Goal: Information Seeking & Learning: Compare options

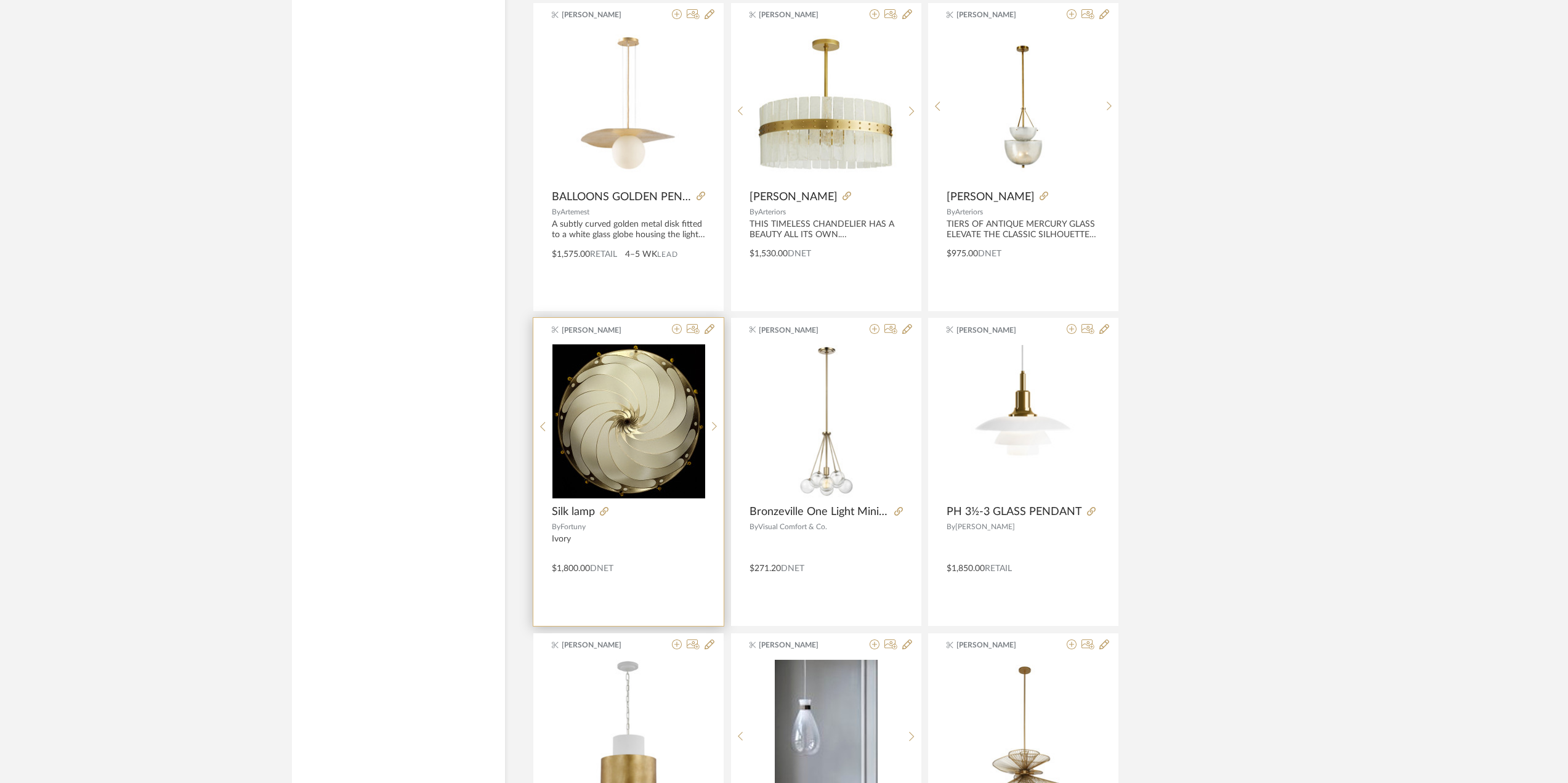
scroll to position [8087, 0]
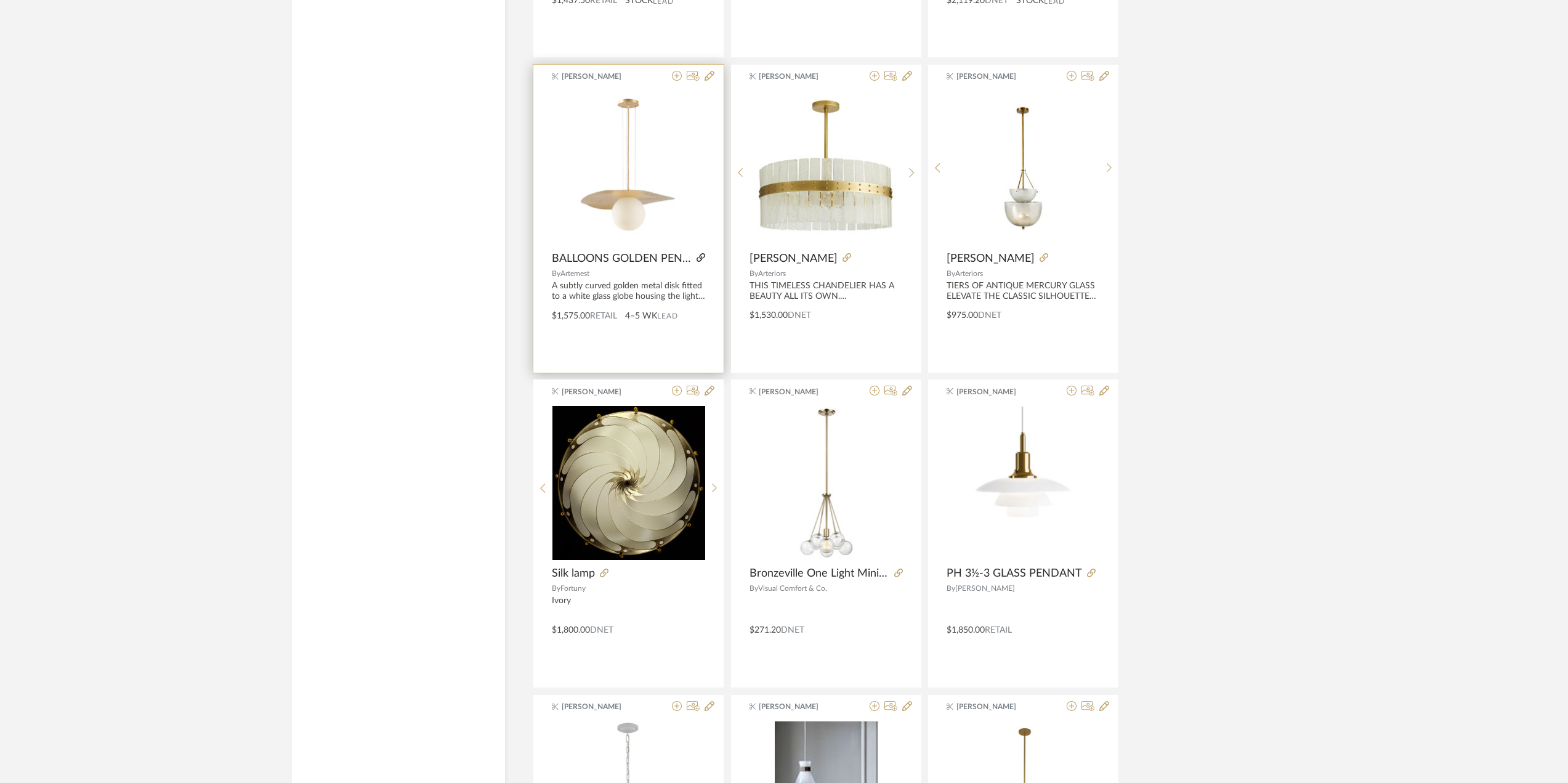
click at [700, 261] on icon at bounding box center [700, 257] width 9 height 9
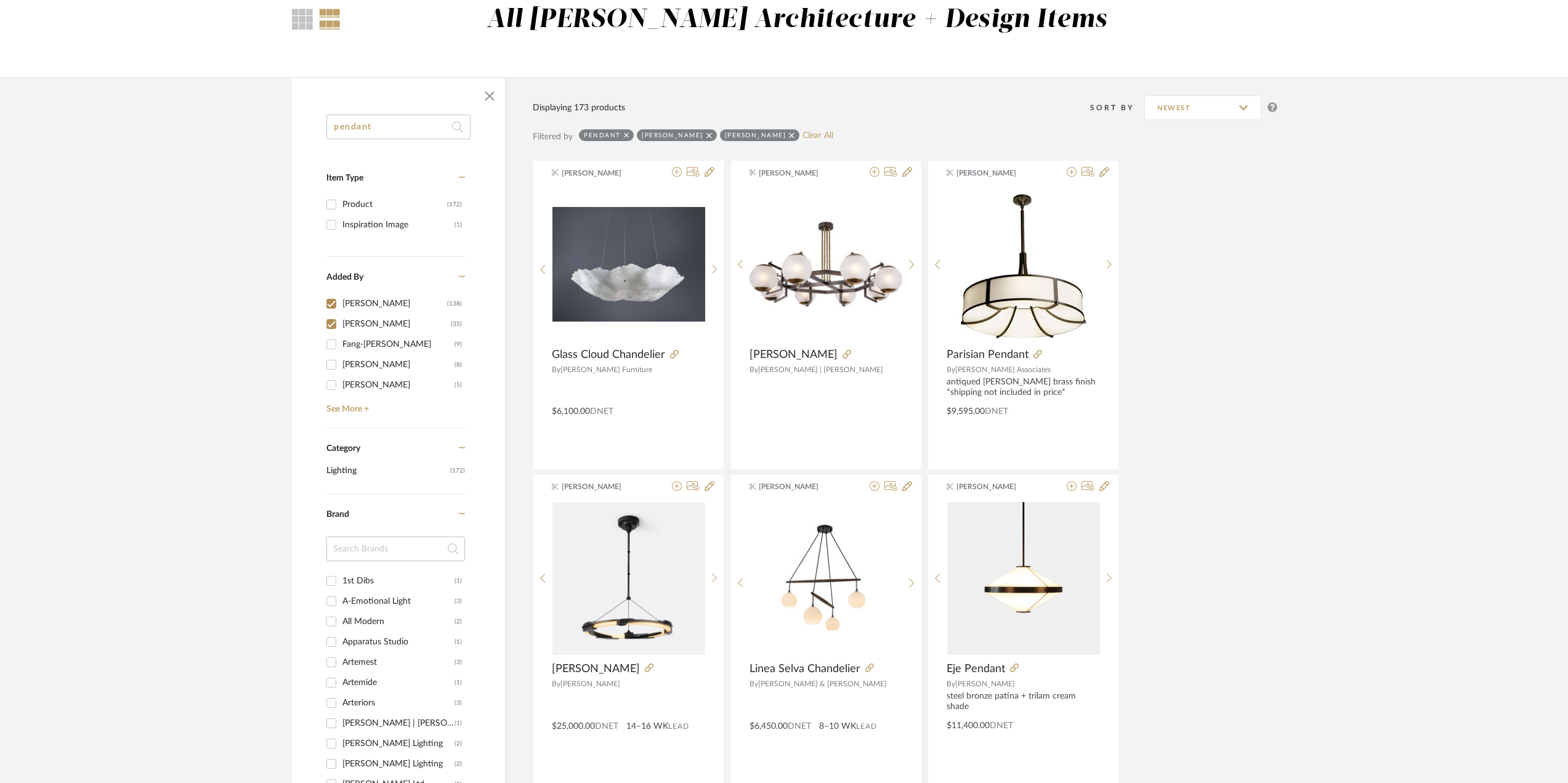
scroll to position [0, 0]
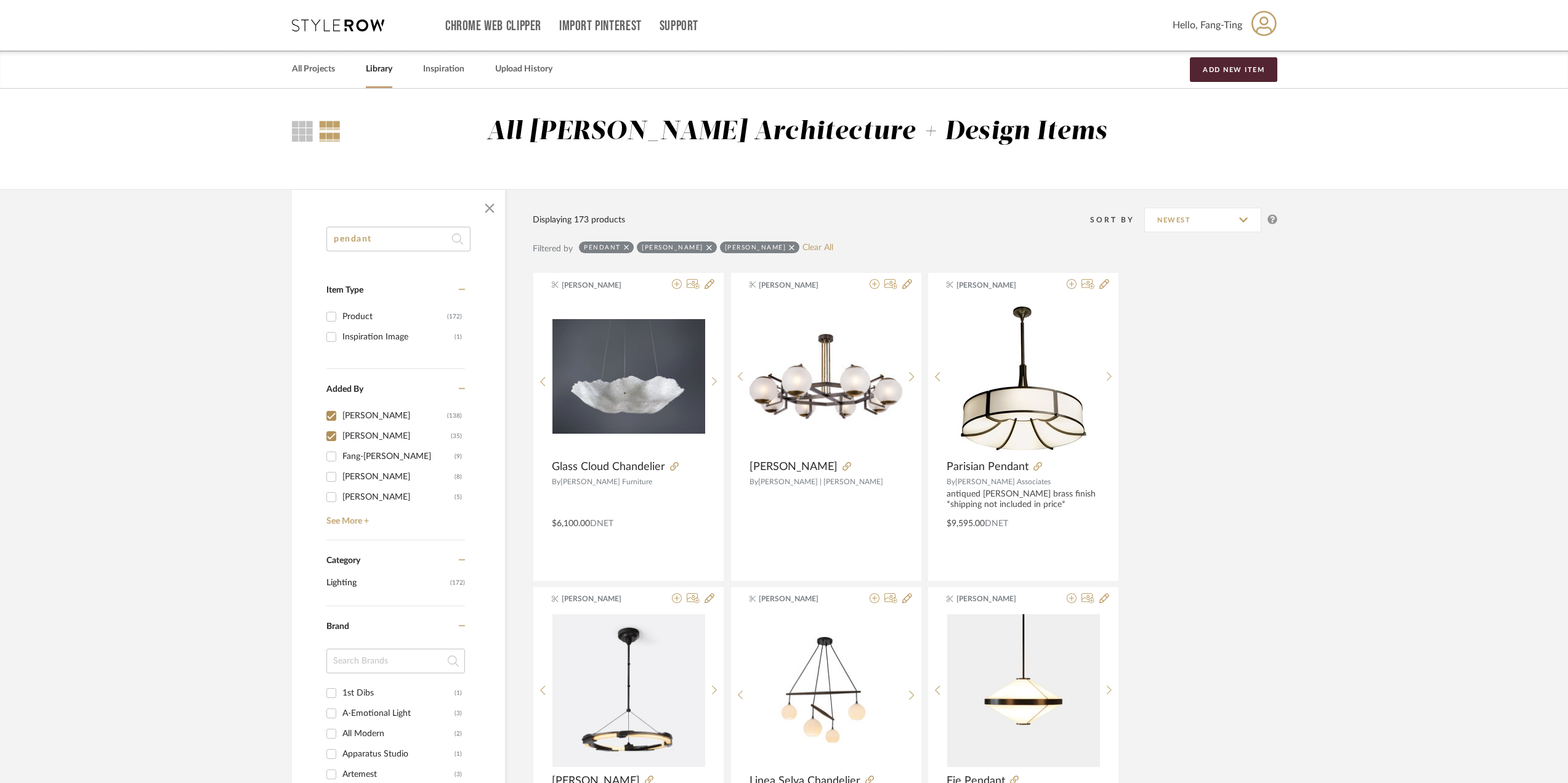
click at [380, 239] on input "pendant" at bounding box center [398, 239] width 144 height 25
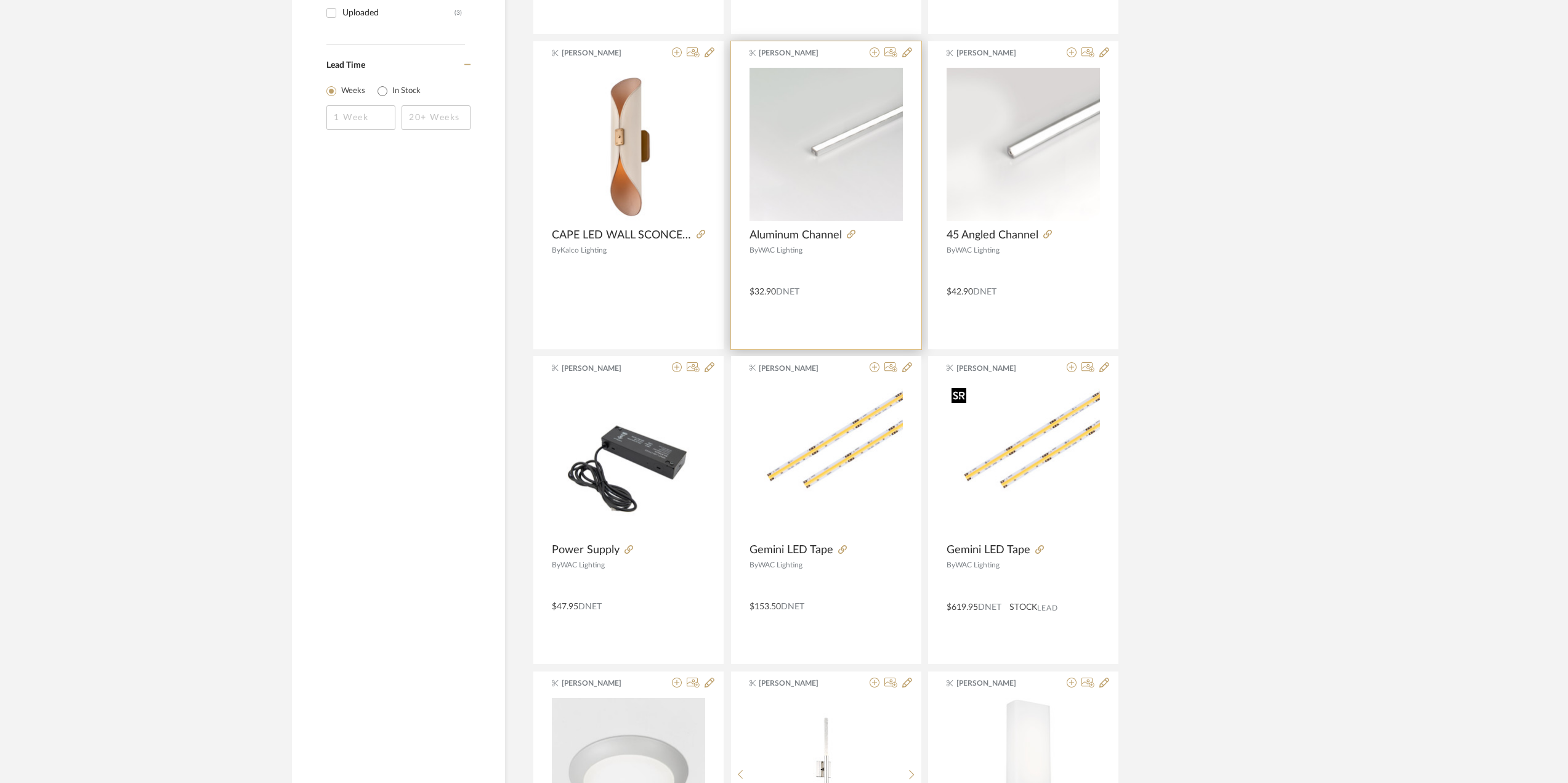
scroll to position [1171, 0]
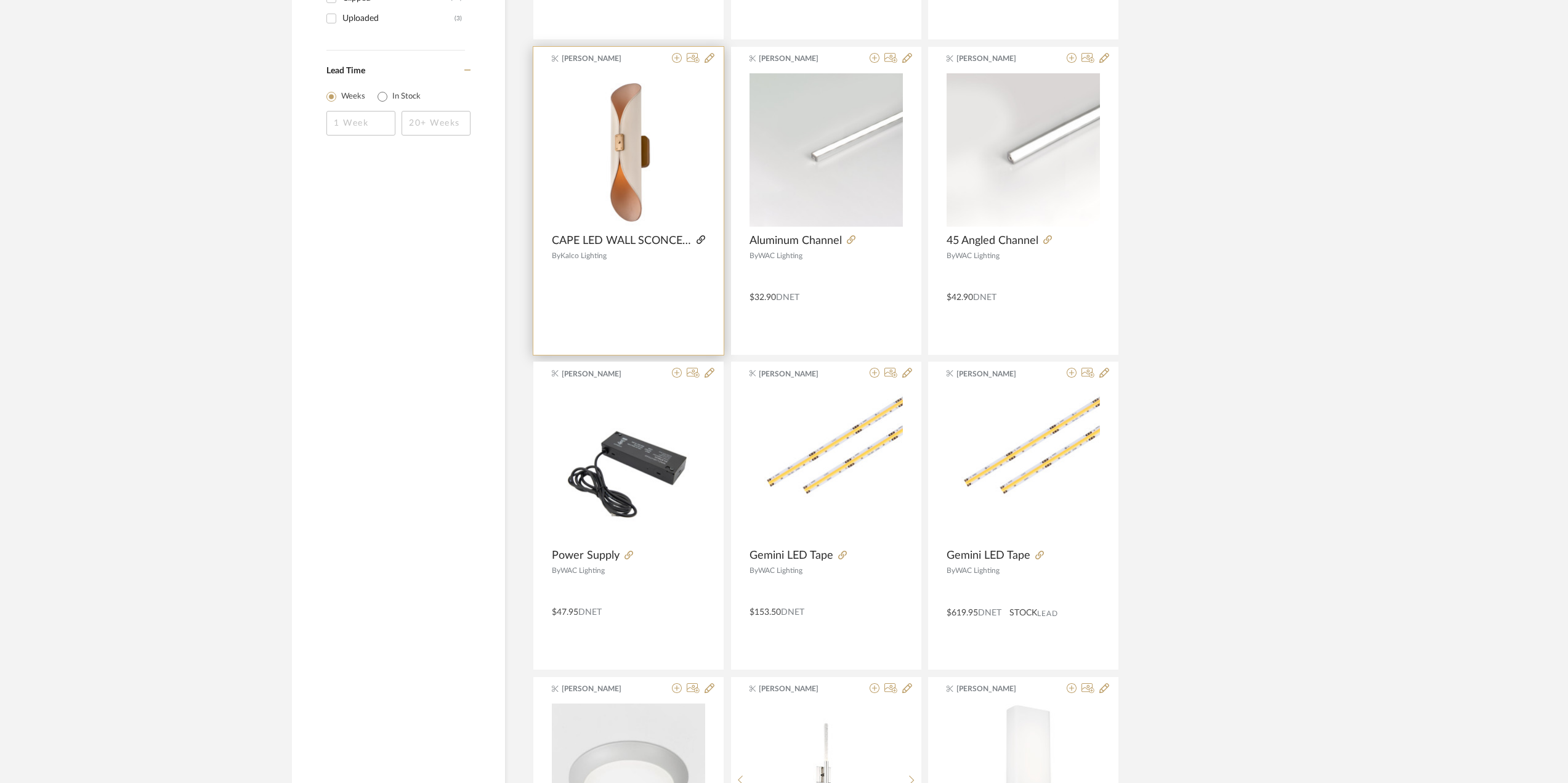
click at [703, 238] on icon at bounding box center [700, 239] width 9 height 9
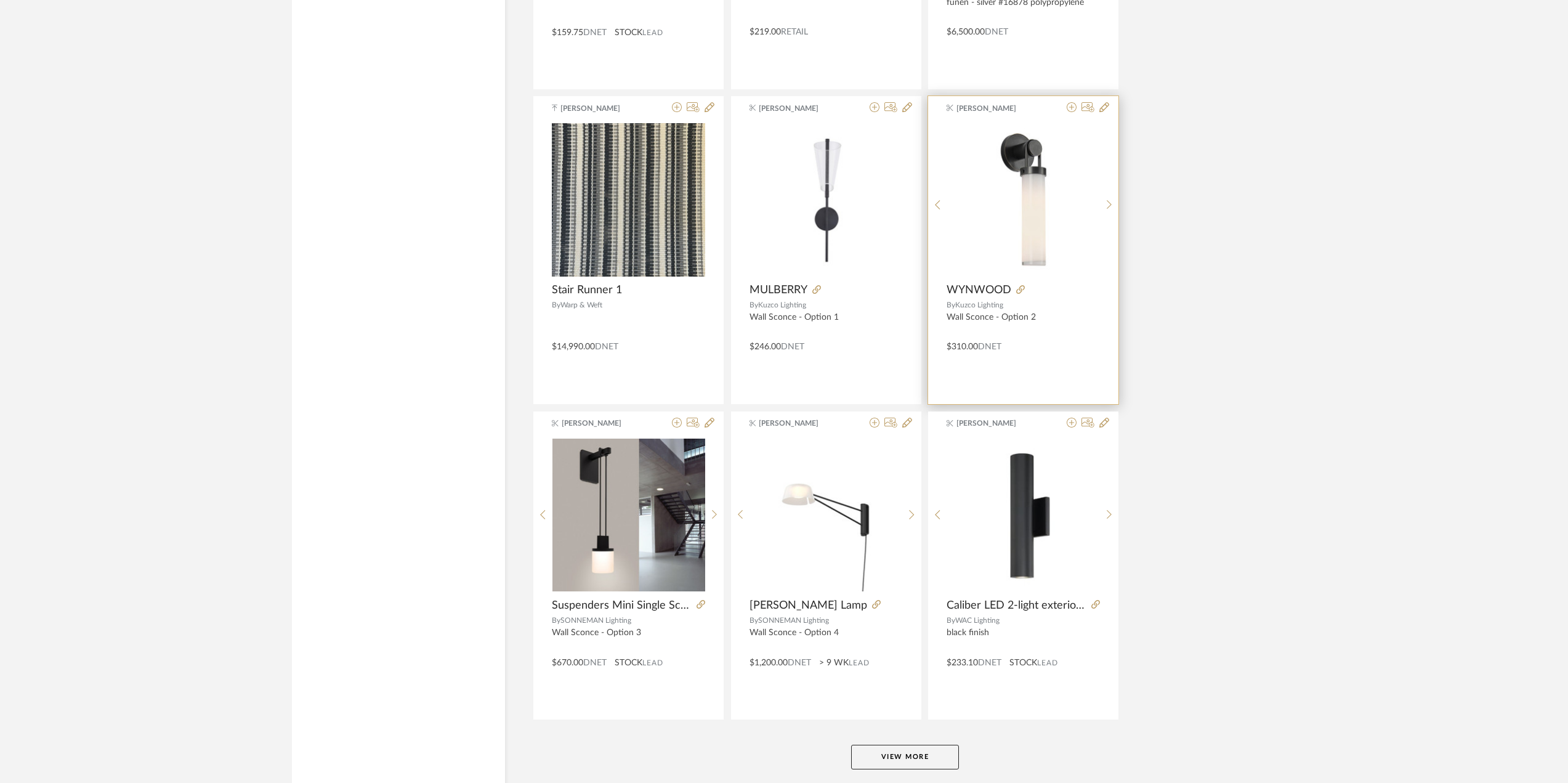
scroll to position [3395, 0]
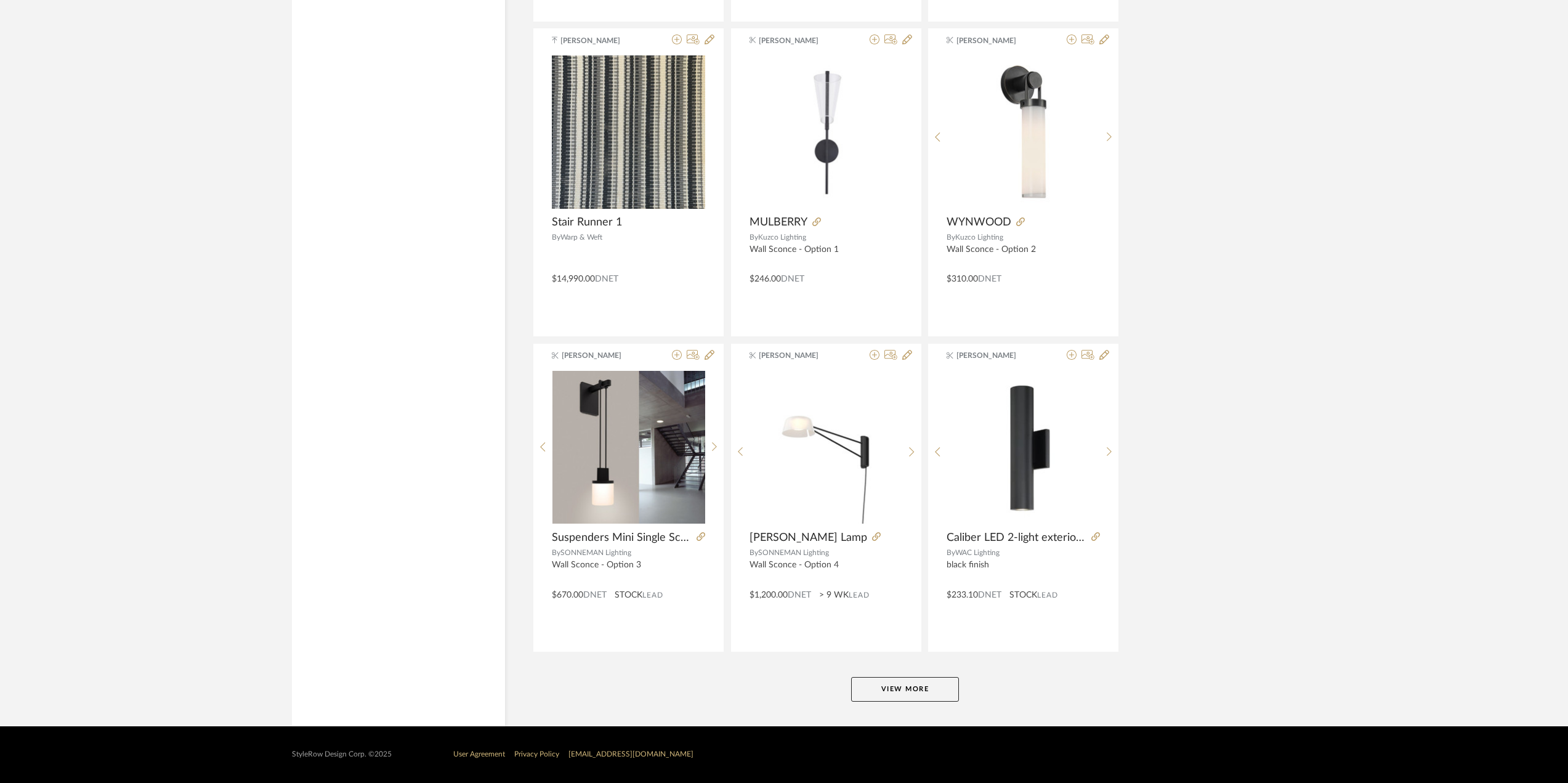
click at [907, 685] on button "View More" at bounding box center [905, 689] width 108 height 25
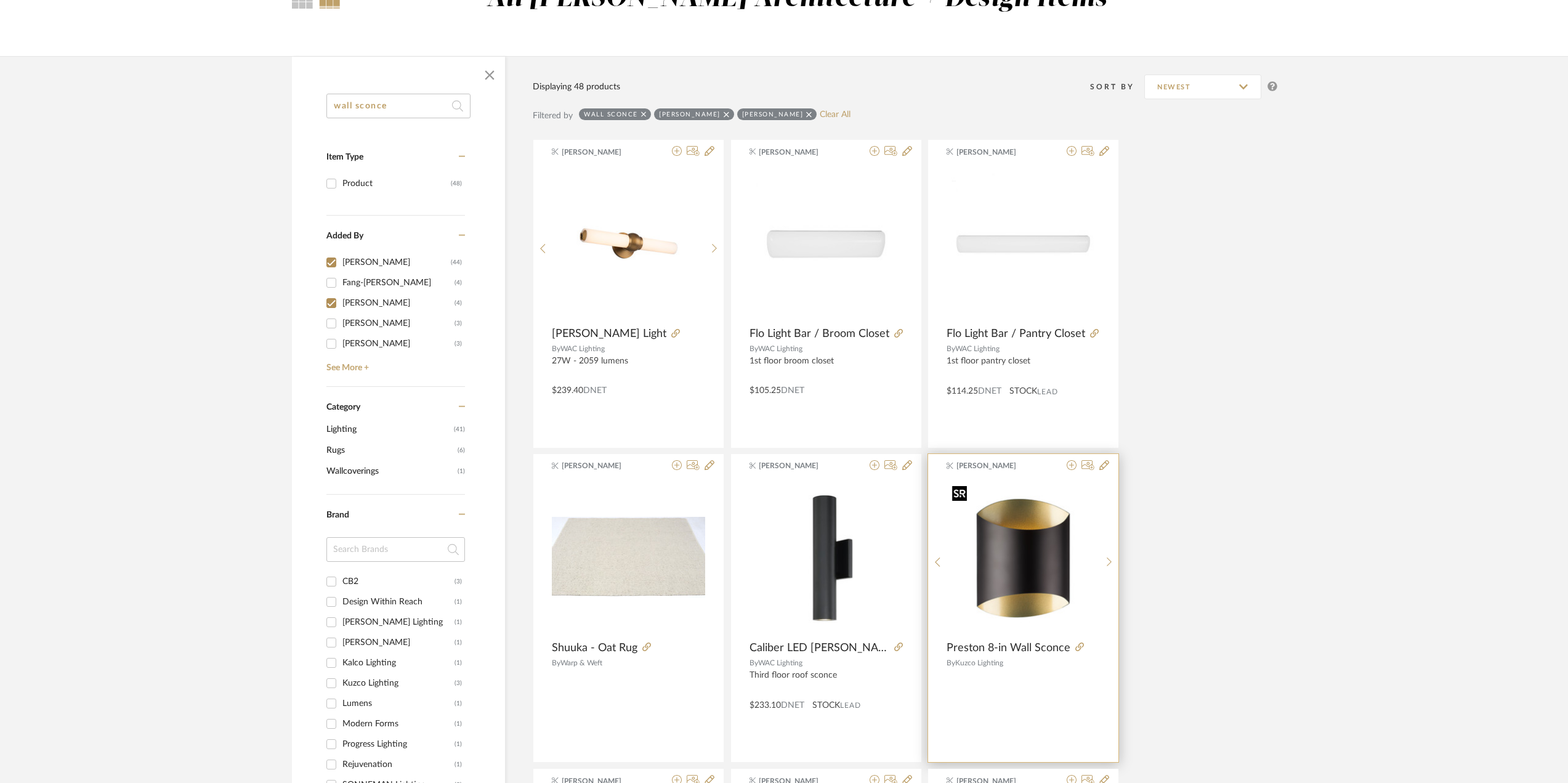
scroll to position [0, 0]
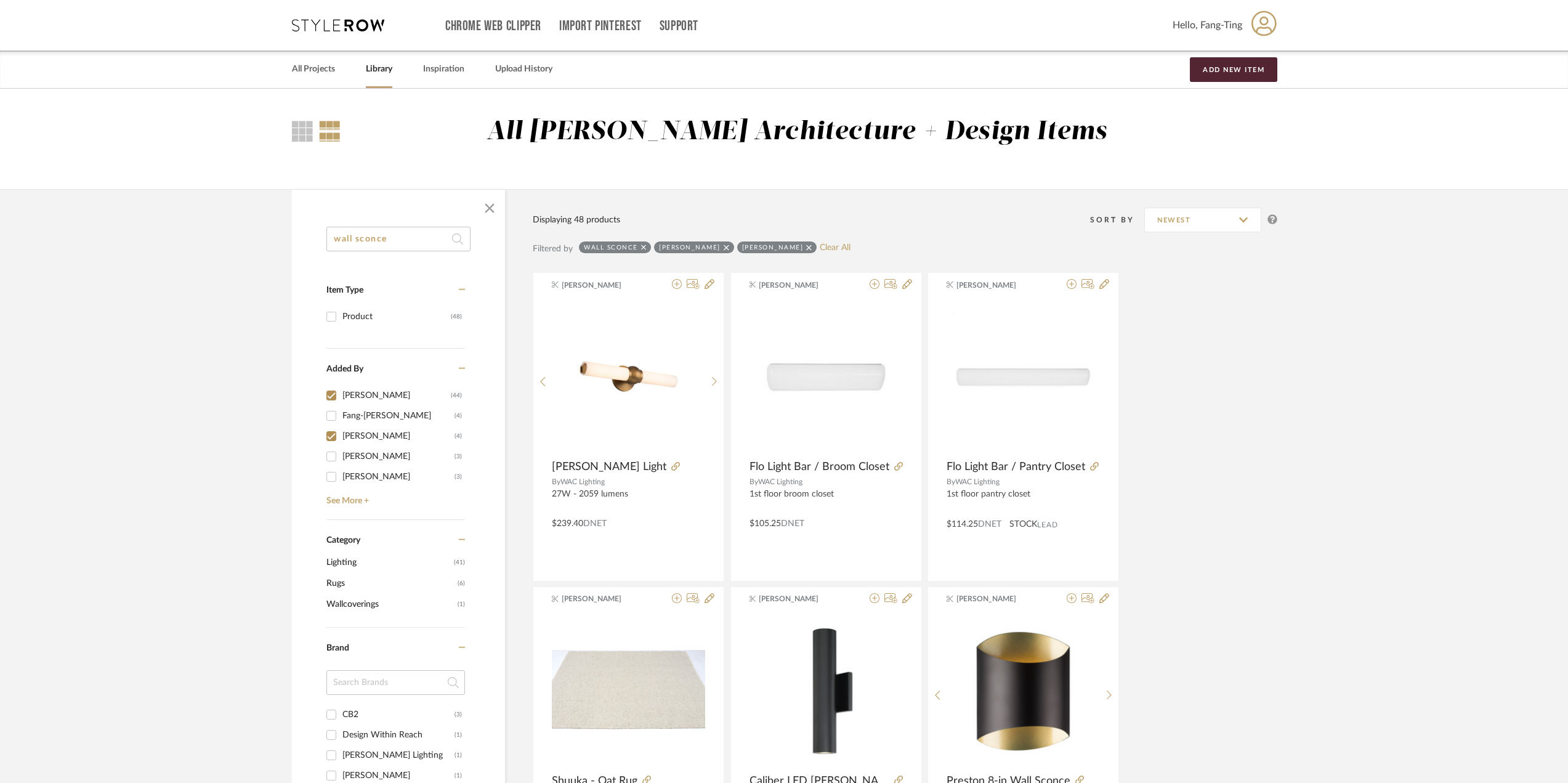
click at [394, 237] on input "wall sconce" at bounding box center [398, 239] width 144 height 25
click at [671, 465] on icon at bounding box center [675, 465] width 9 height 9
click at [375, 235] on input "wall sconce" at bounding box center [398, 239] width 144 height 25
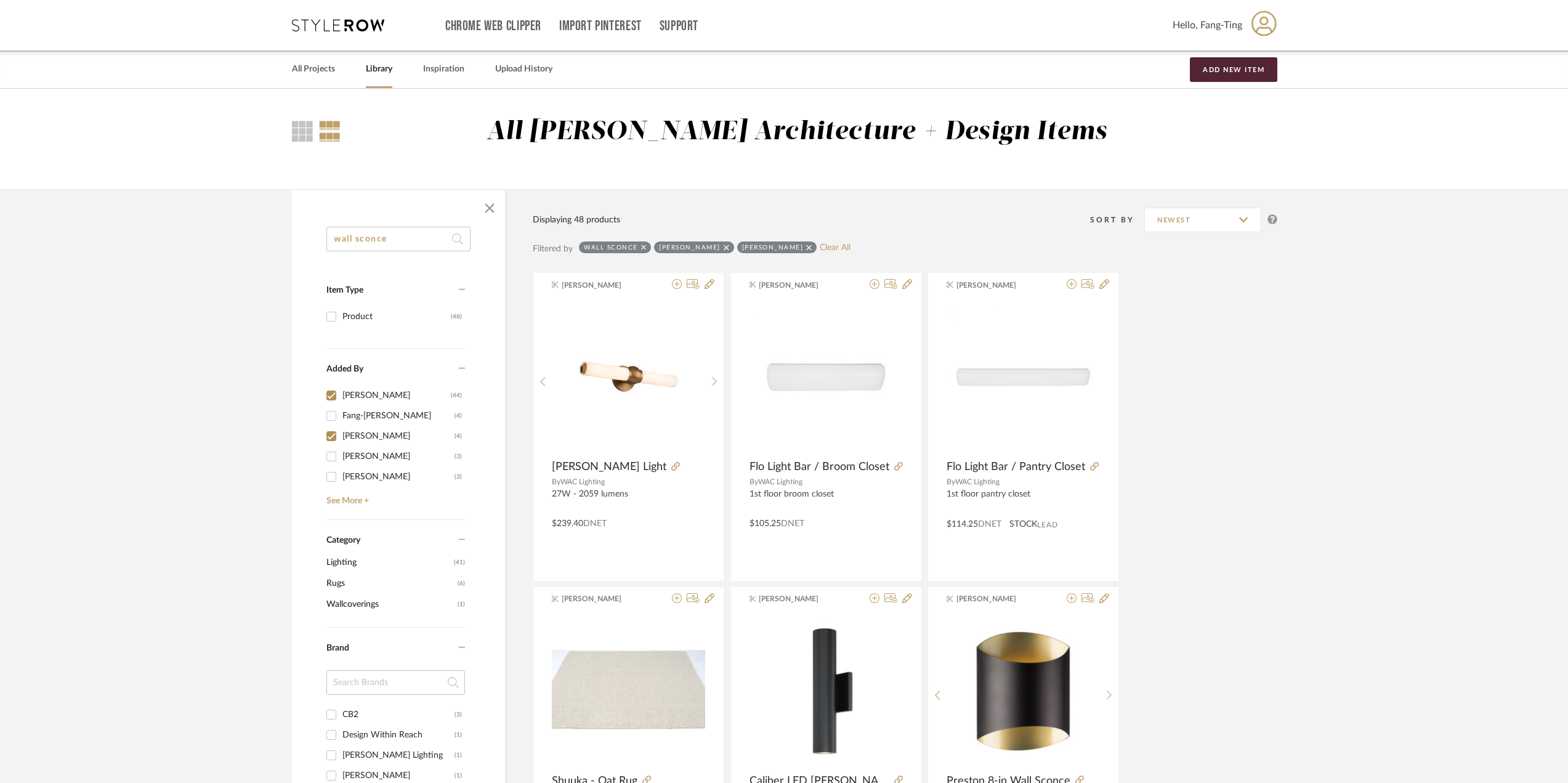
click at [375, 235] on input "wall sconce" at bounding box center [398, 239] width 144 height 25
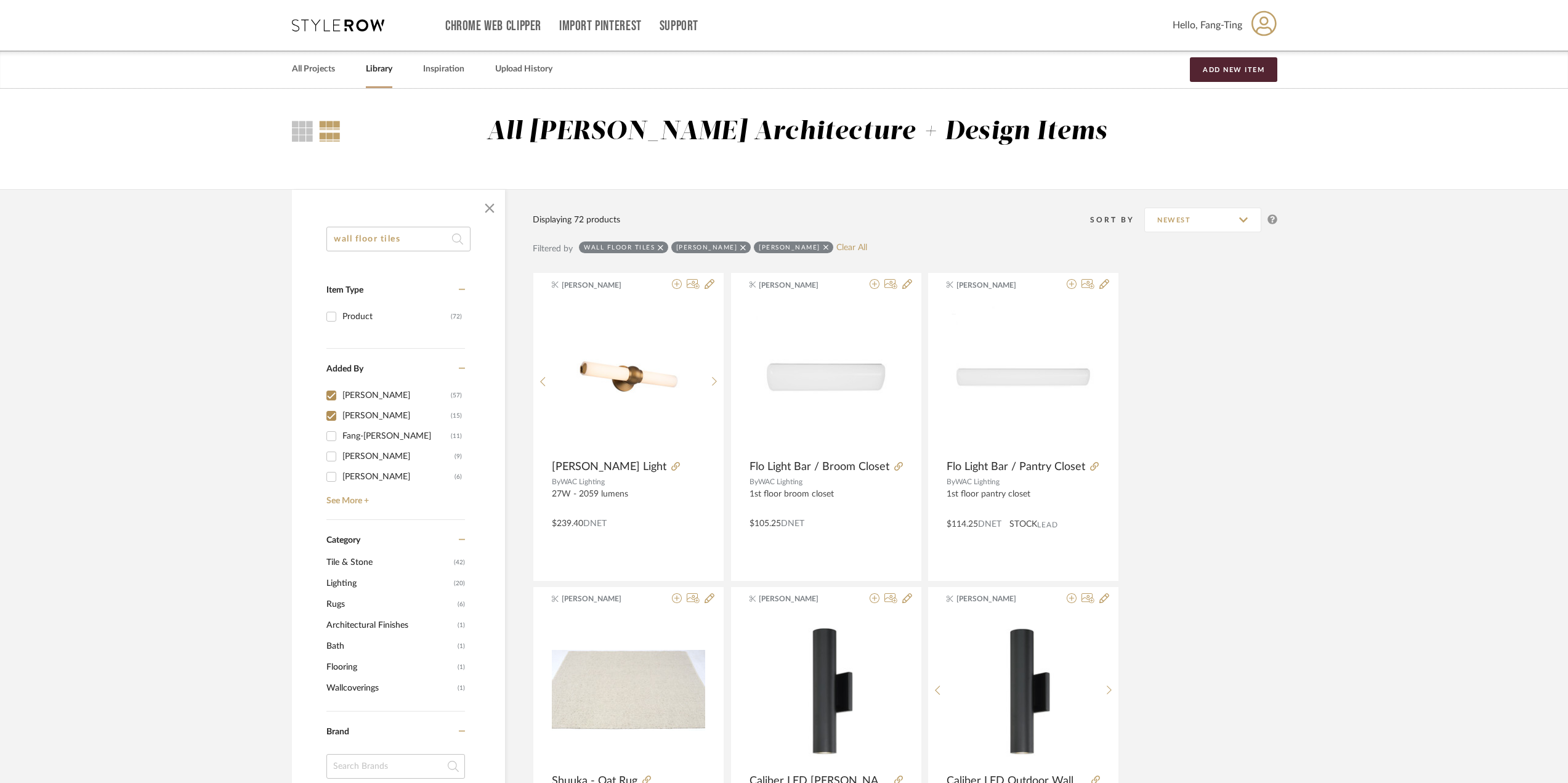
drag, startPoint x: 358, startPoint y: 239, endPoint x: 317, endPoint y: 242, distance: 41.1
click at [317, 242] on div "wall floor tiles Item Type Product (72) Added By [PERSON_NAME] (57) [PERSON_NAM…" at bounding box center [398, 763] width 213 height 1073
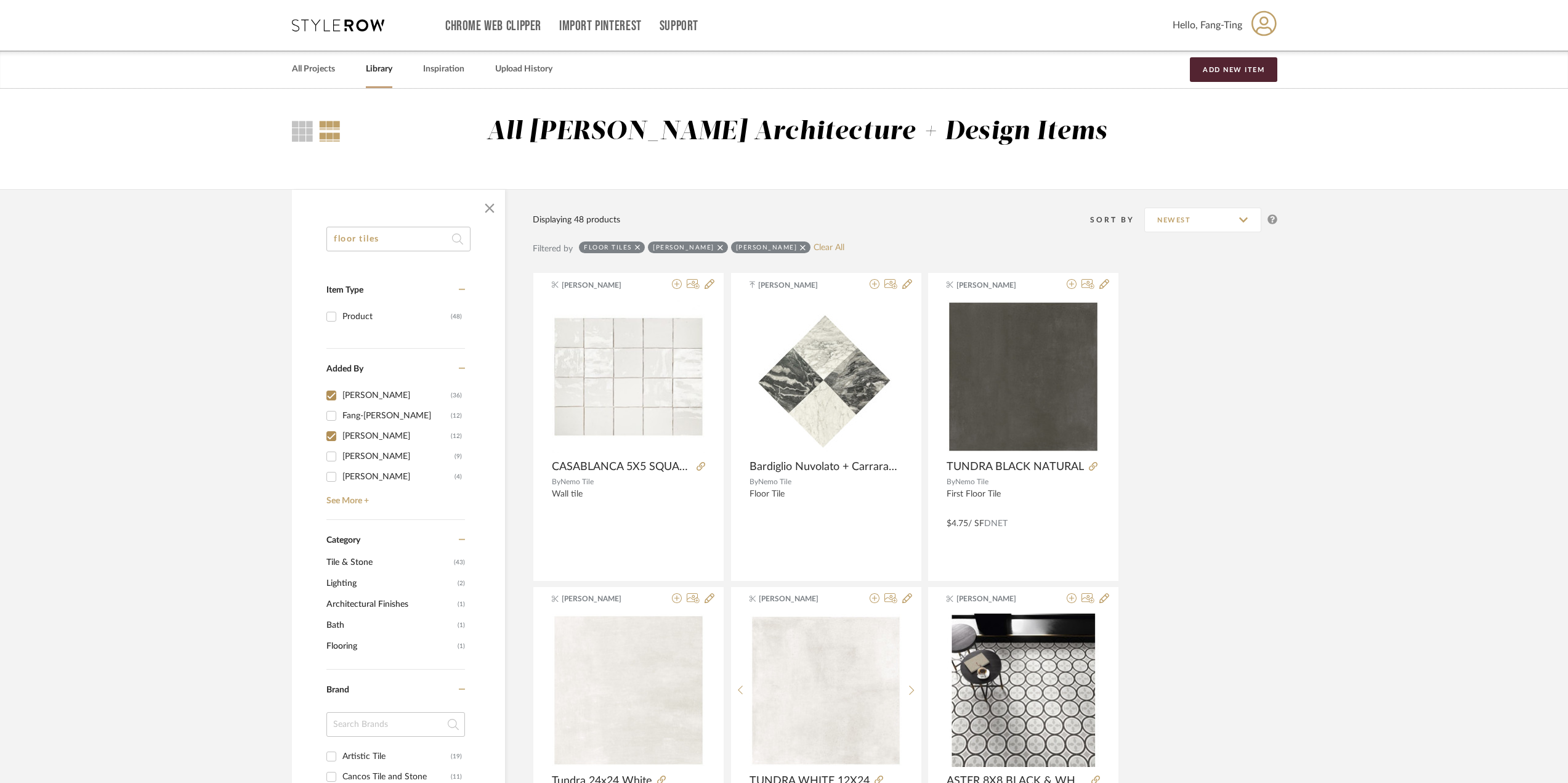
type input "floor tiles"
click at [1093, 464] on icon at bounding box center [1092, 465] width 9 height 9
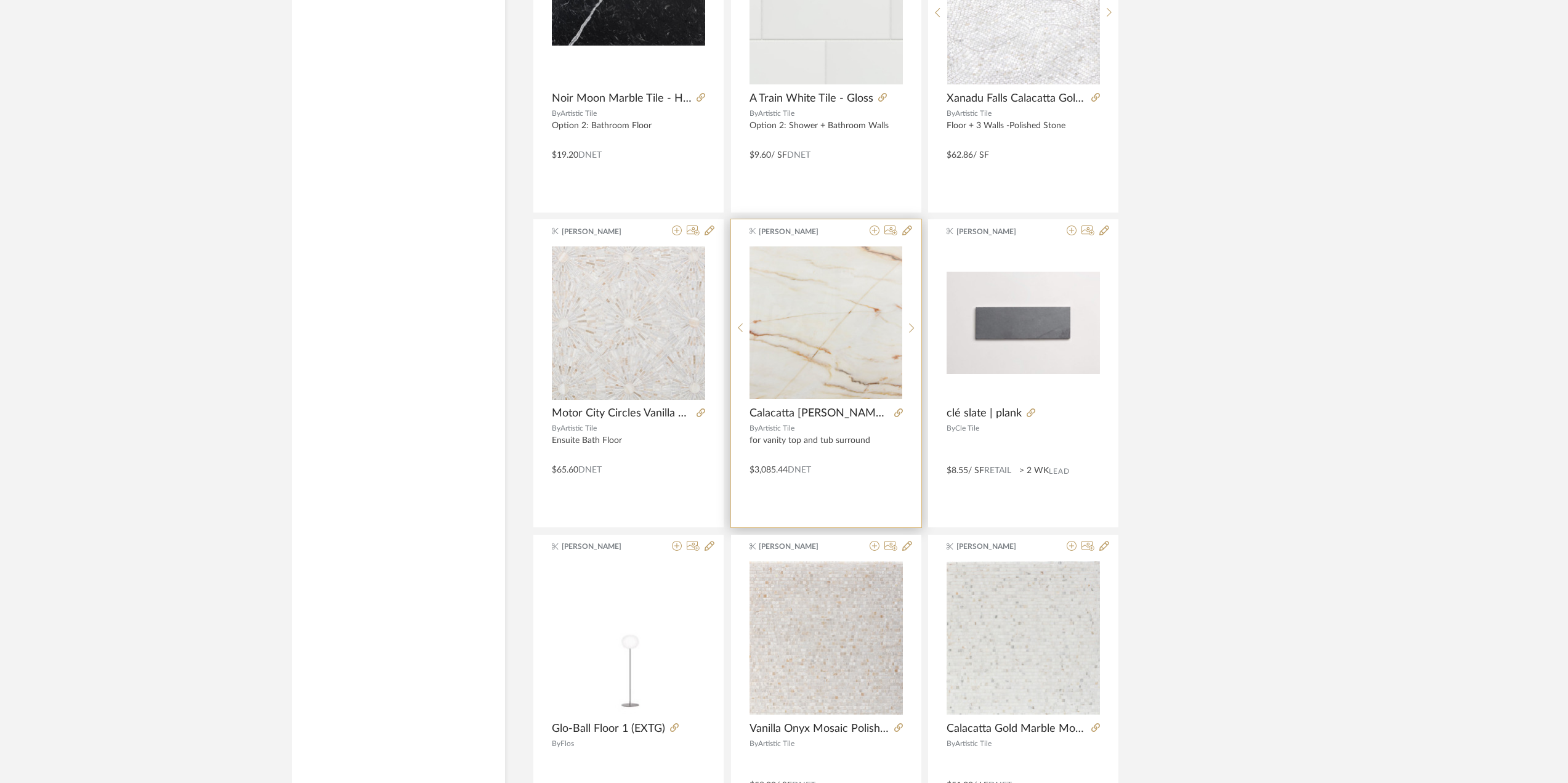
scroll to position [3395, 0]
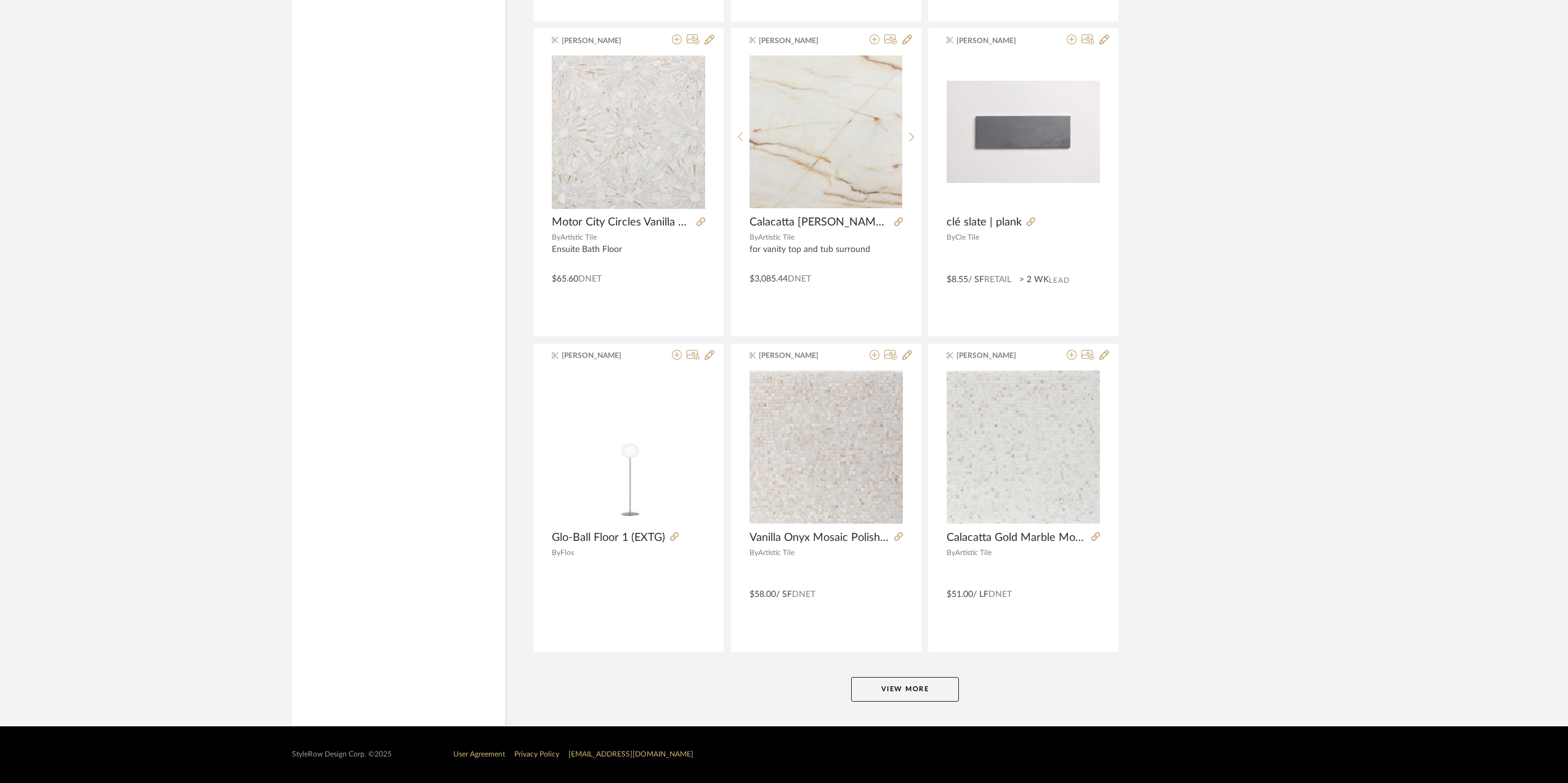
click at [905, 685] on button "View More" at bounding box center [905, 689] width 108 height 25
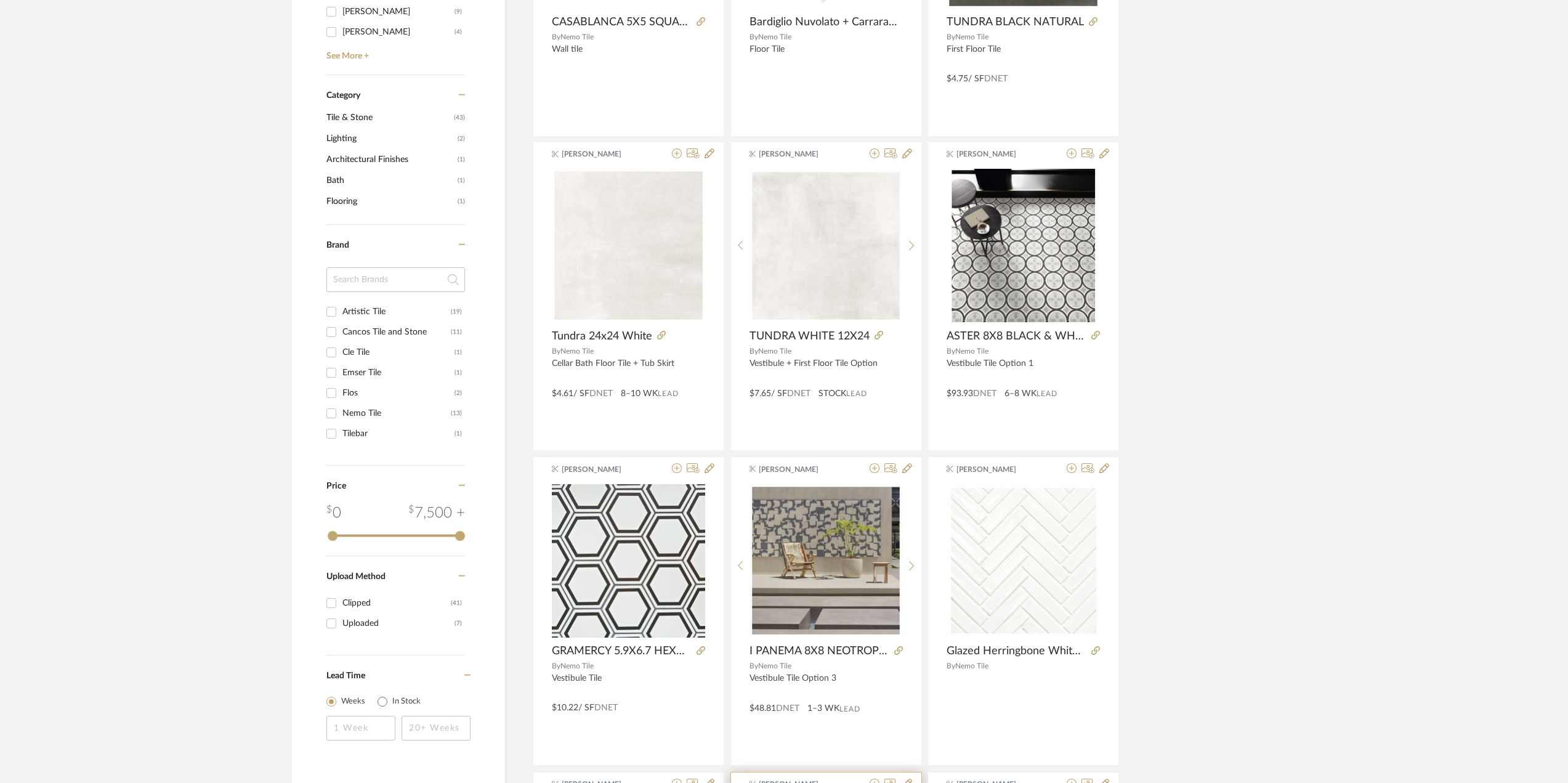
scroll to position [416, 0]
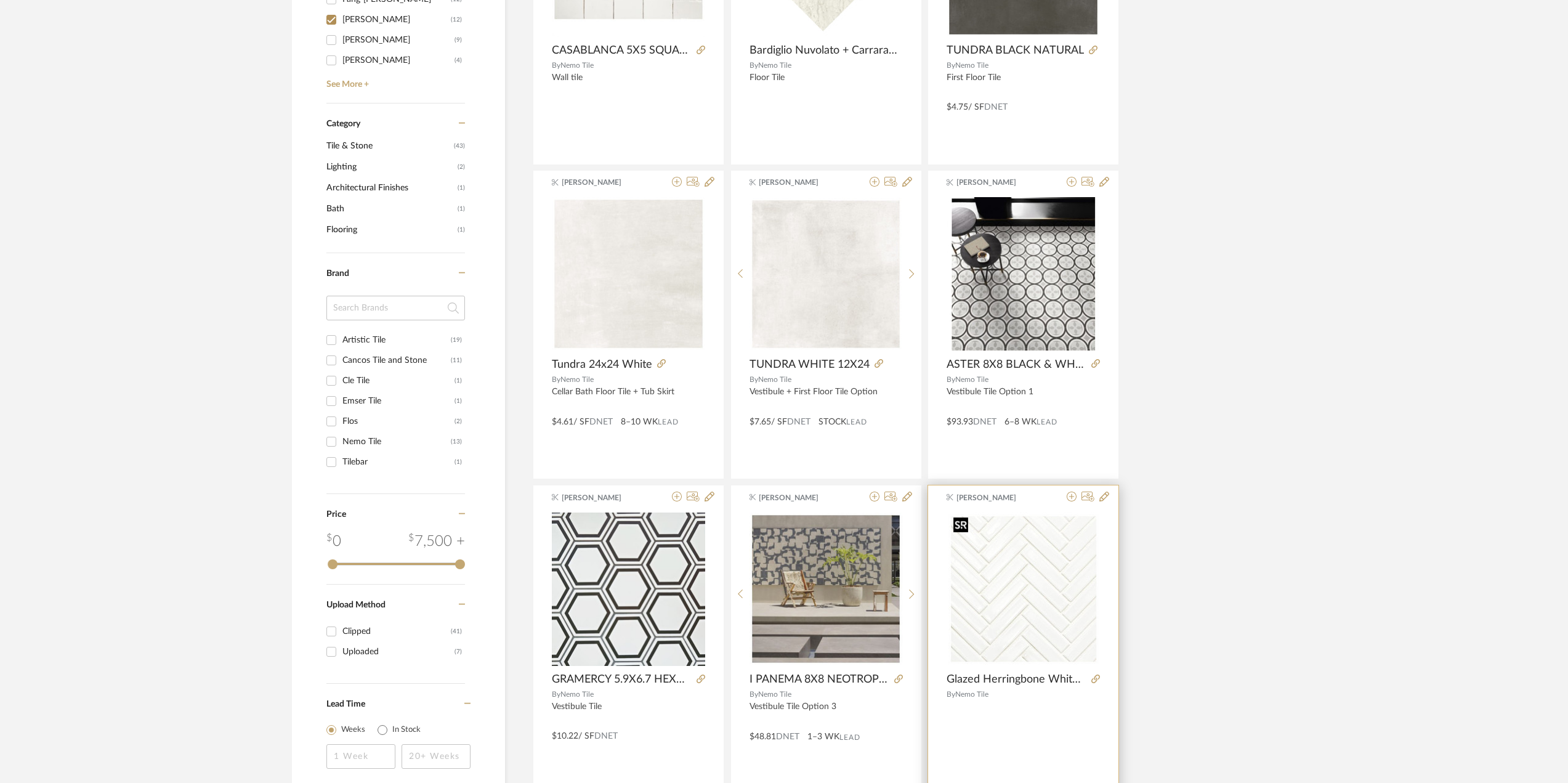
click at [1046, 607] on img "0" at bounding box center [1023, 589] width 151 height 154
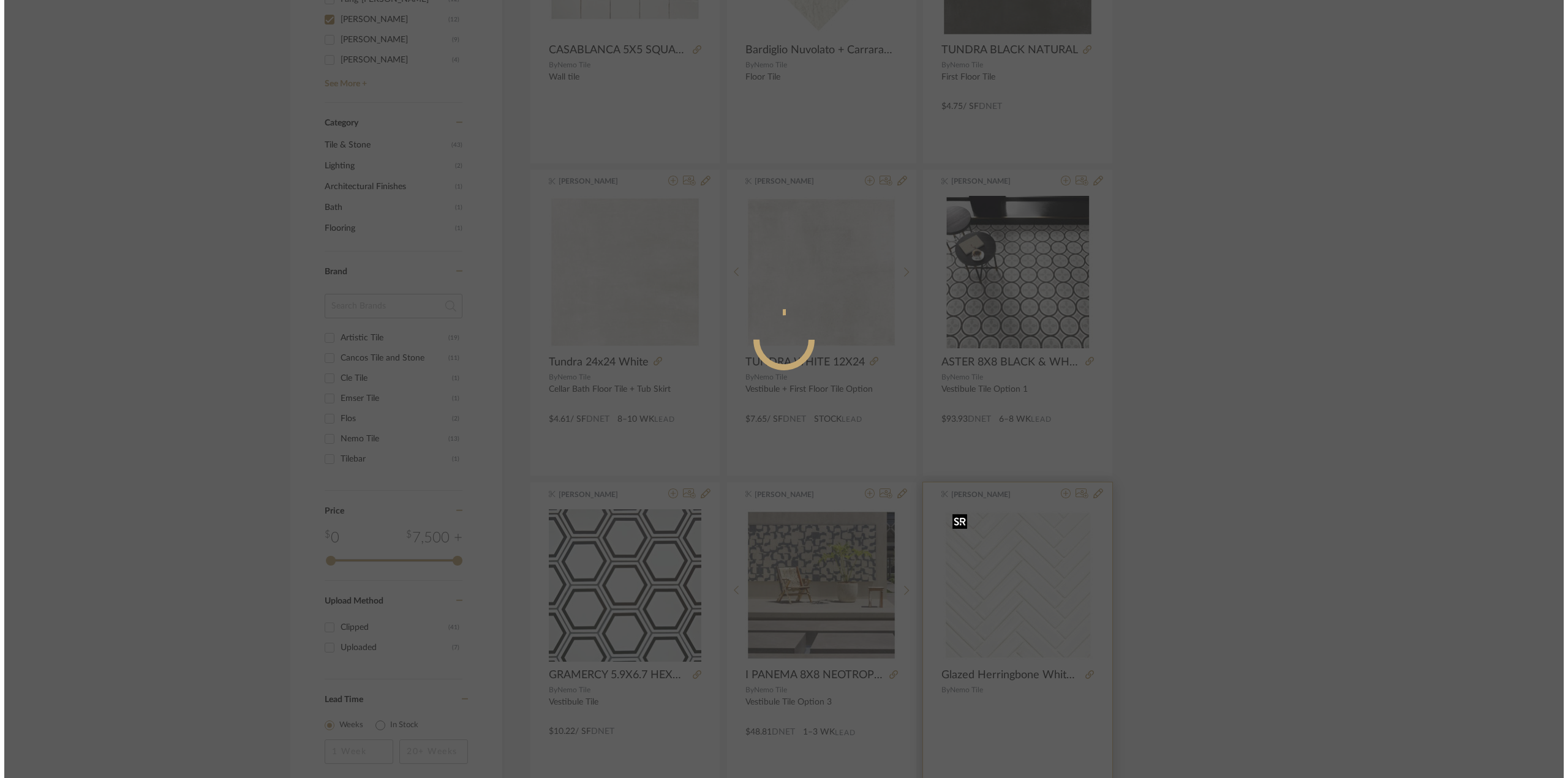
scroll to position [0, 0]
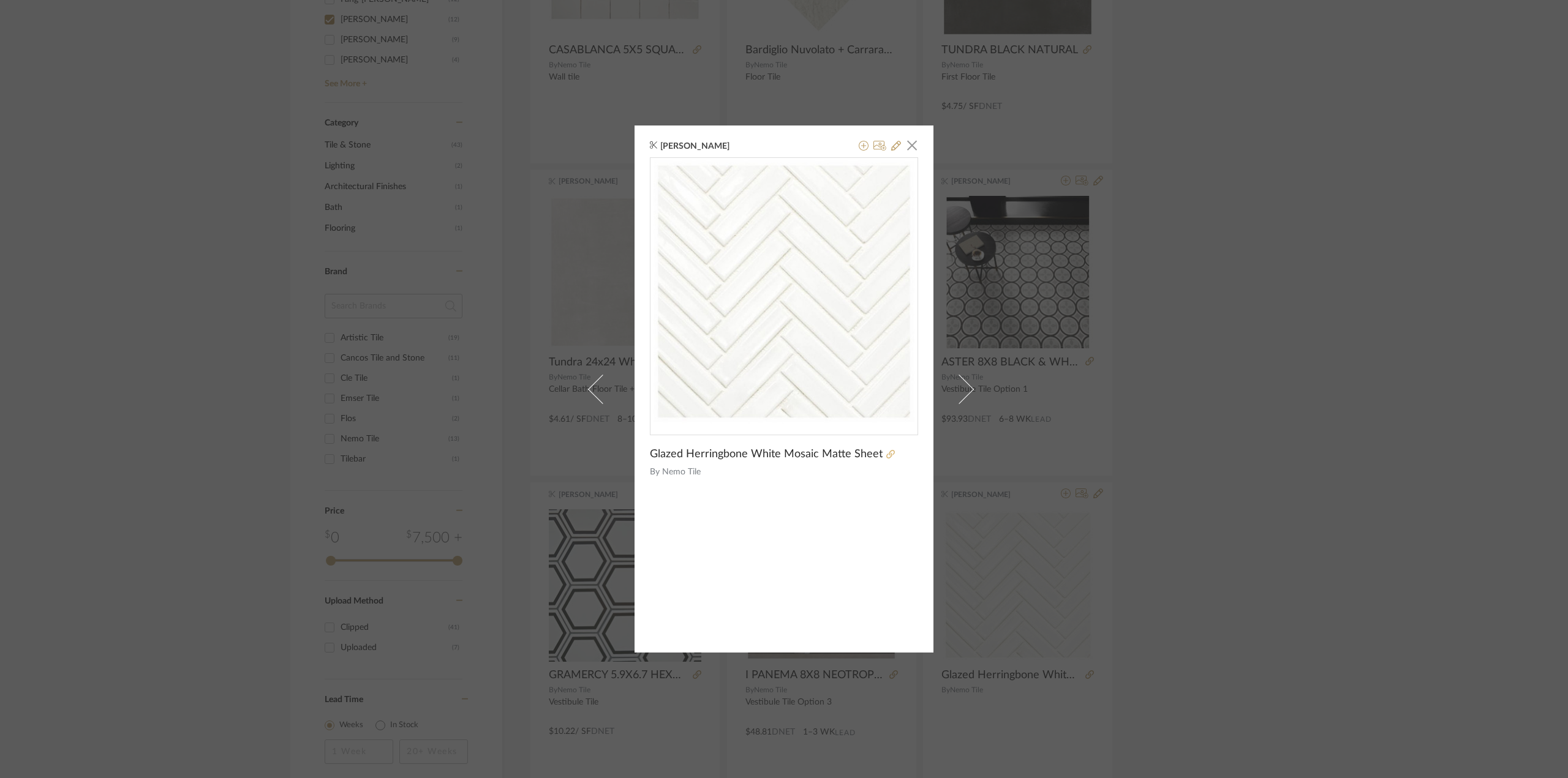
click at [887, 452] on icon at bounding box center [890, 454] width 8 height 8
